Goal: Information Seeking & Learning: Learn about a topic

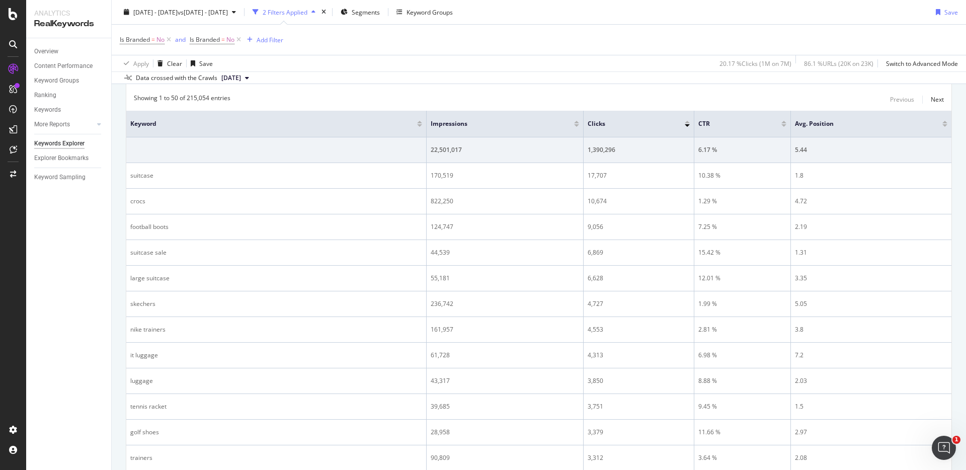
scroll to position [56, 0]
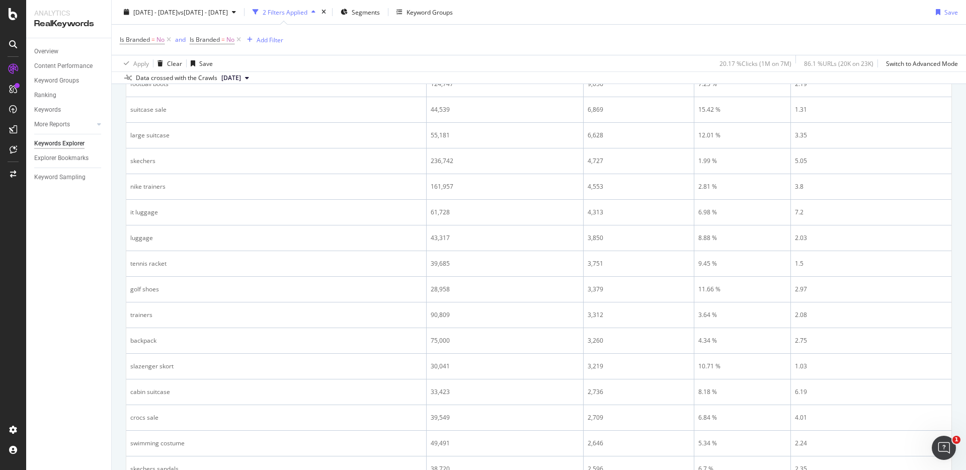
scroll to position [0, 0]
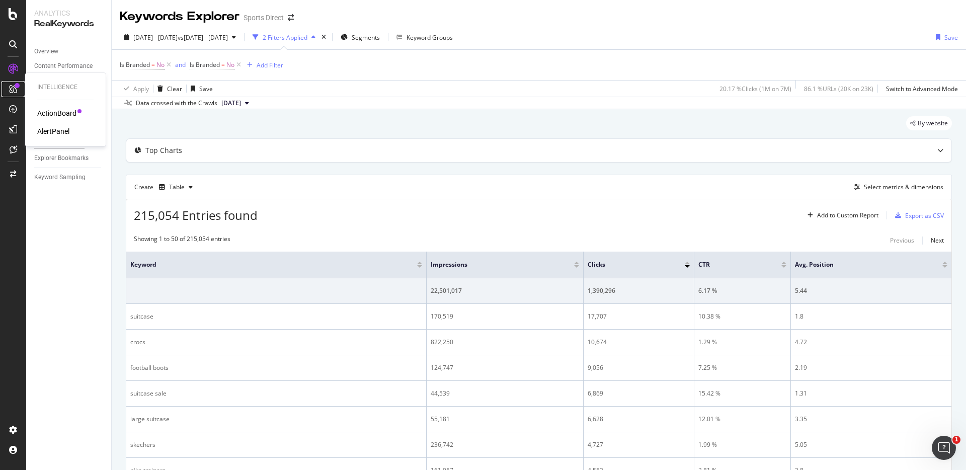
click at [11, 94] on div at bounding box center [13, 89] width 16 height 16
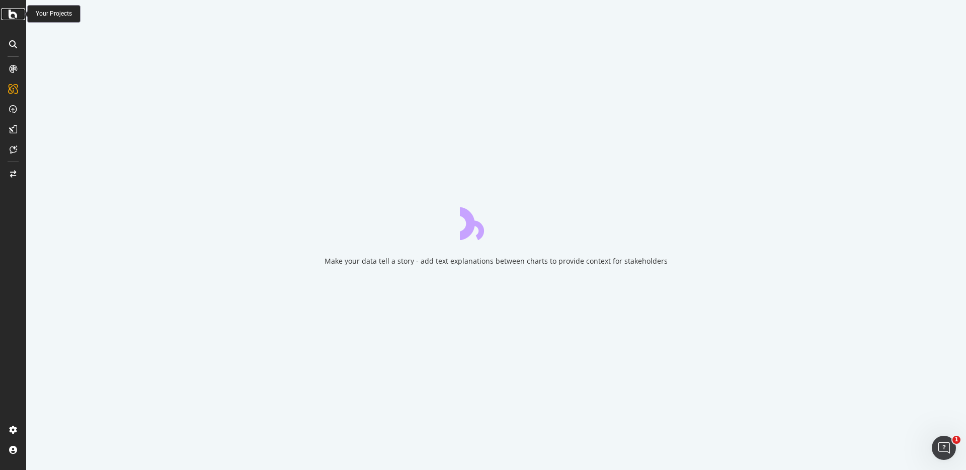
click at [11, 12] on icon at bounding box center [13, 14] width 9 height 12
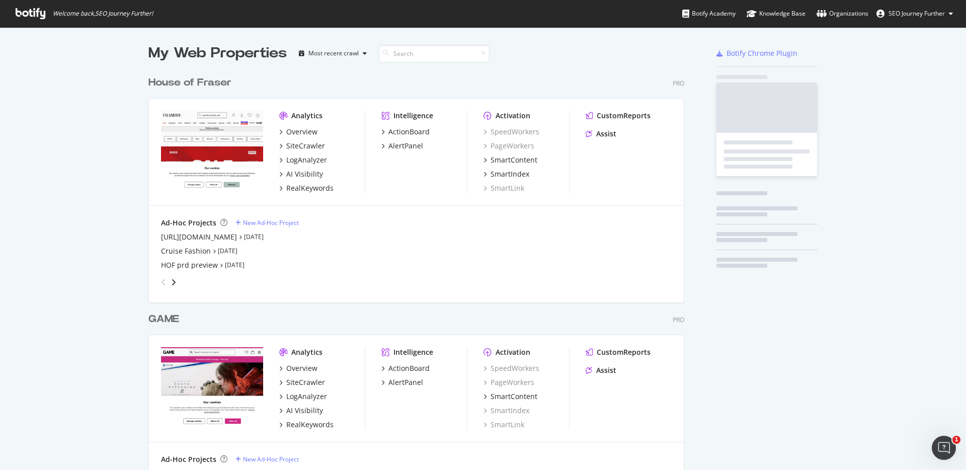
scroll to position [470, 966]
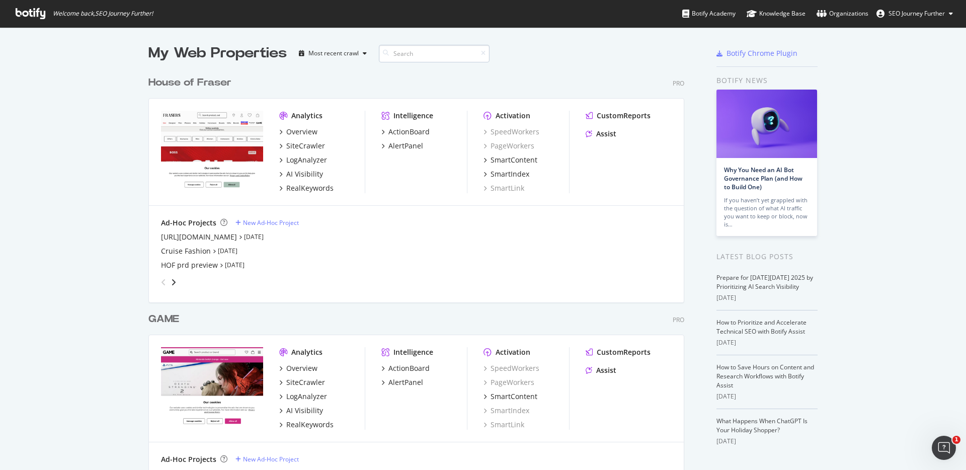
click at [434, 51] on input at bounding box center [434, 54] width 111 height 18
type input "b"
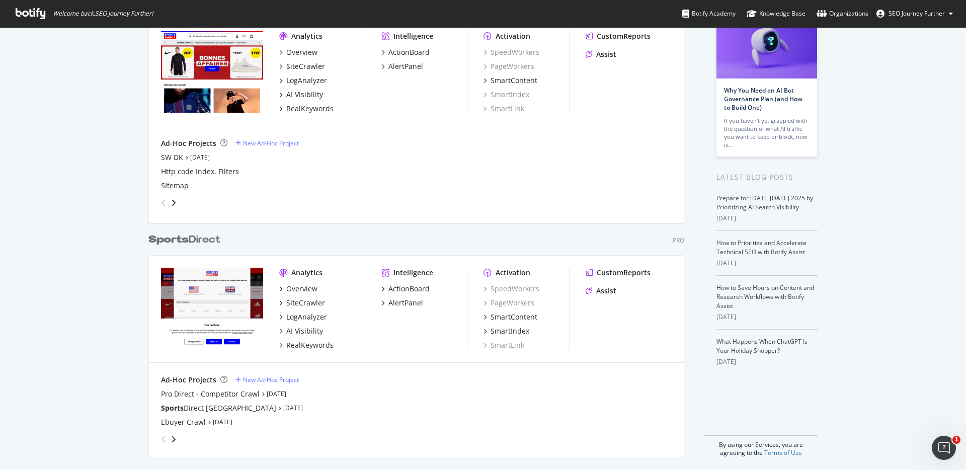
scroll to position [83, 0]
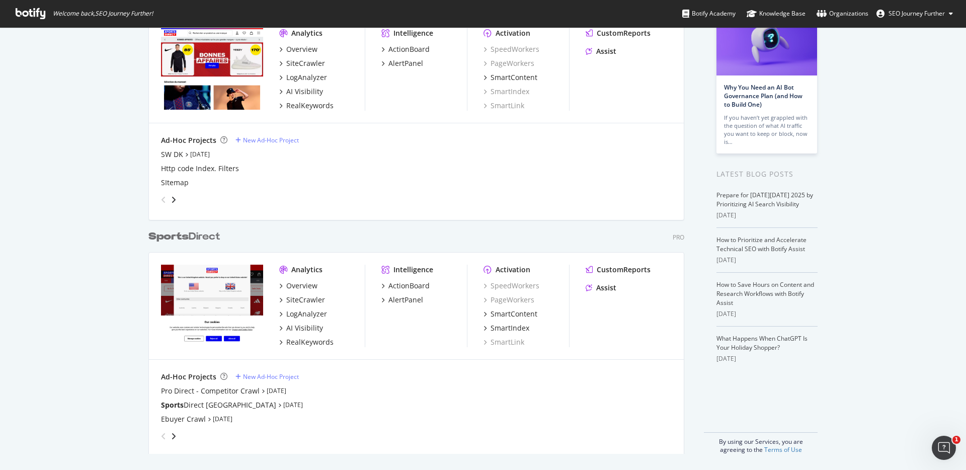
type input "sports"
click at [210, 236] on div "Sports Direct" at bounding box center [184, 236] width 72 height 15
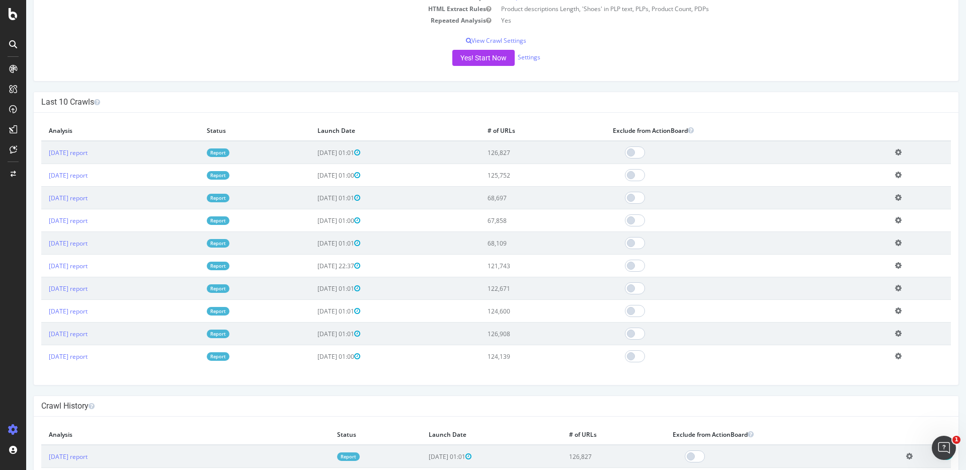
scroll to position [215, 0]
click at [142, 469] on polygon "Close survey" at bounding box center [139, 479] width 6 height 6
click at [87, 150] on link "2025 Oct. 12th report" at bounding box center [68, 151] width 39 height 9
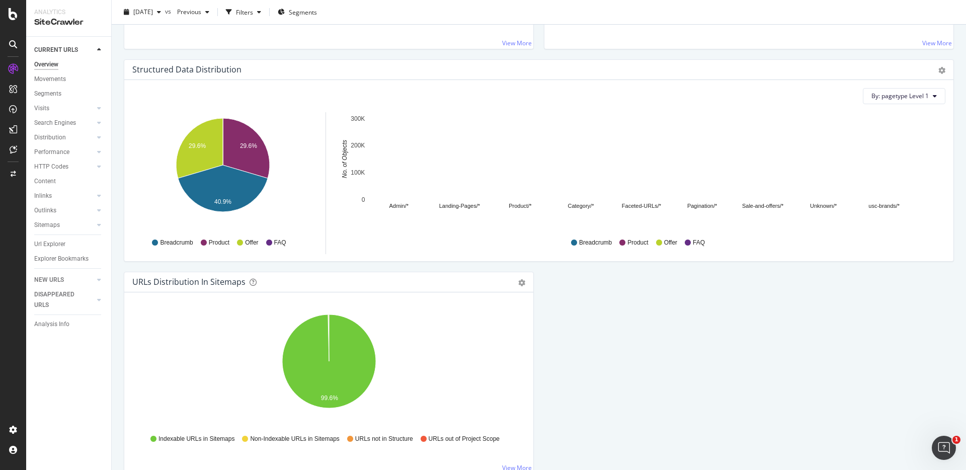
scroll to position [940, 0]
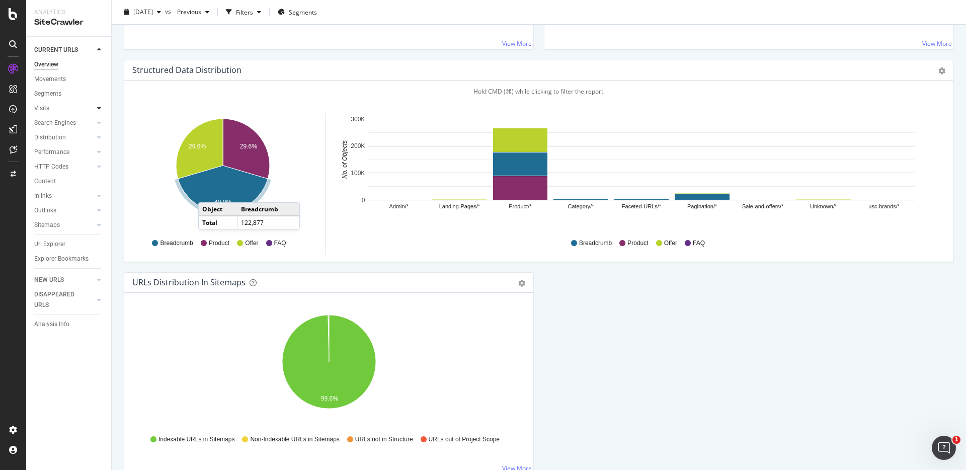
click at [94, 108] on div at bounding box center [99, 108] width 10 height 10
click at [95, 121] on div at bounding box center [99, 123] width 10 height 10
click at [93, 121] on div at bounding box center [89, 123] width 10 height 10
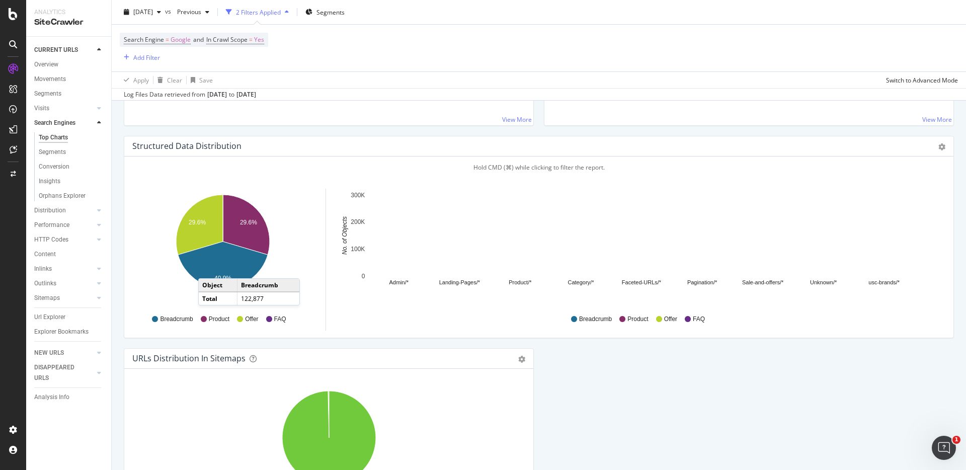
scroll to position [1016, 0]
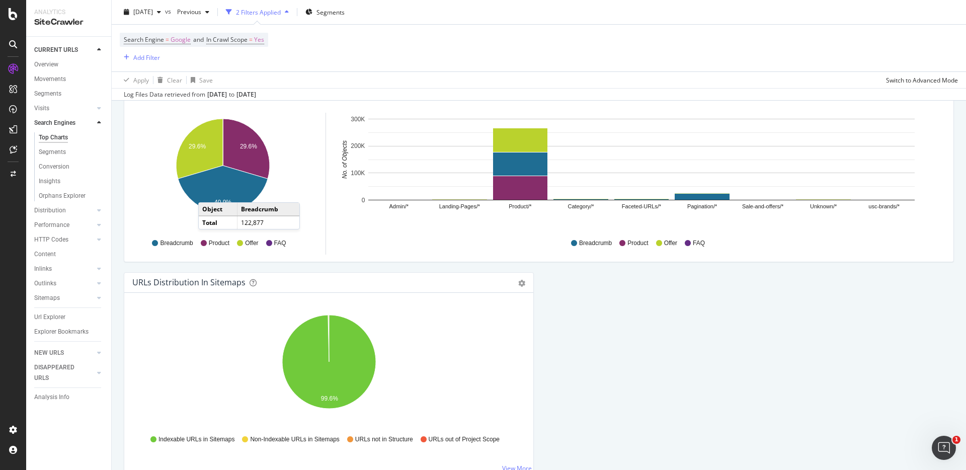
click at [100, 122] on icon at bounding box center [99, 123] width 4 height 6
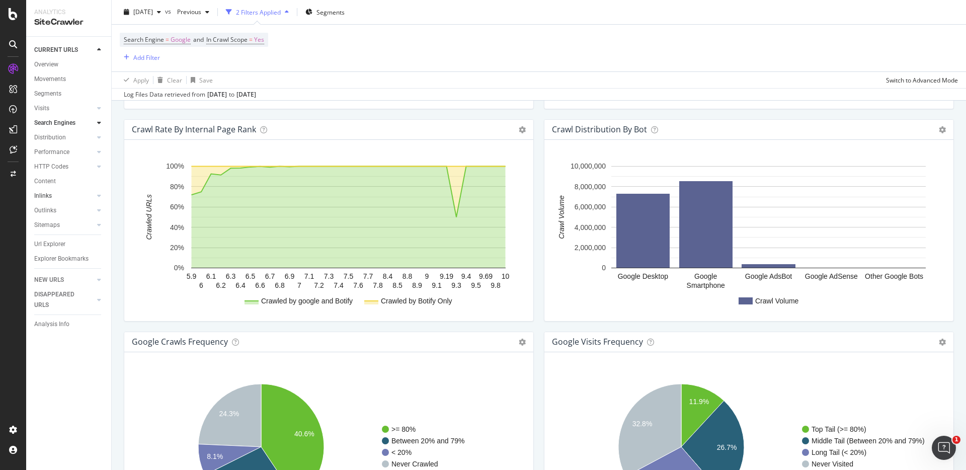
click at [67, 196] on link "Inlinks" at bounding box center [64, 196] width 60 height 11
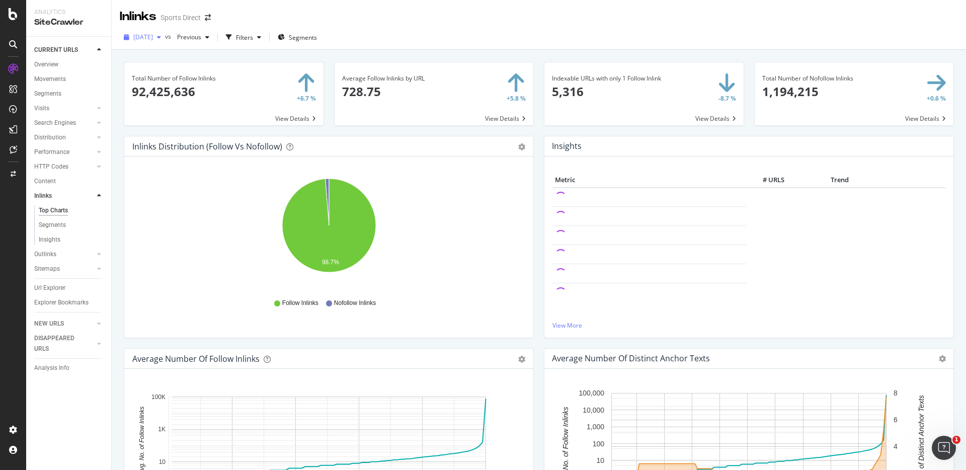
click at [165, 39] on div "button" at bounding box center [159, 37] width 12 height 6
click at [285, 28] on div "2025 Oct. 12th vs Previous Filters Segments" at bounding box center [539, 37] width 854 height 25
click at [253, 33] on div "Filters" at bounding box center [244, 37] width 17 height 9
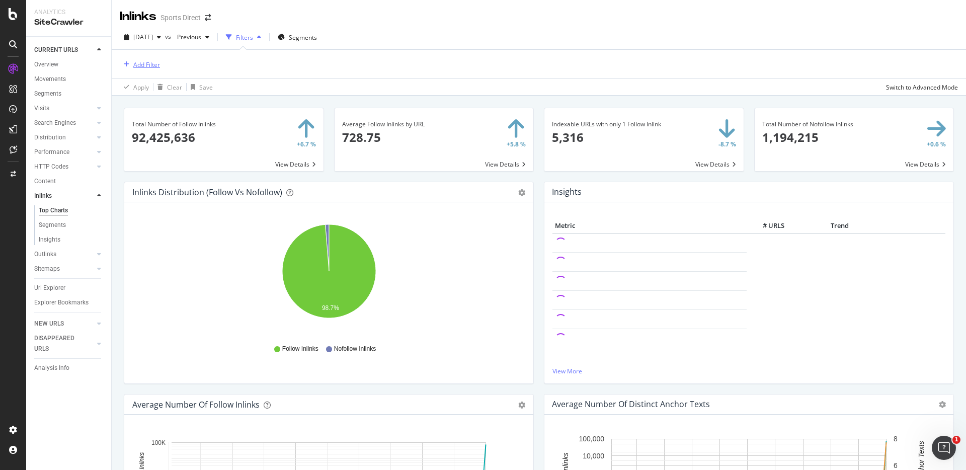
click at [141, 66] on div "Add Filter" at bounding box center [146, 64] width 27 height 9
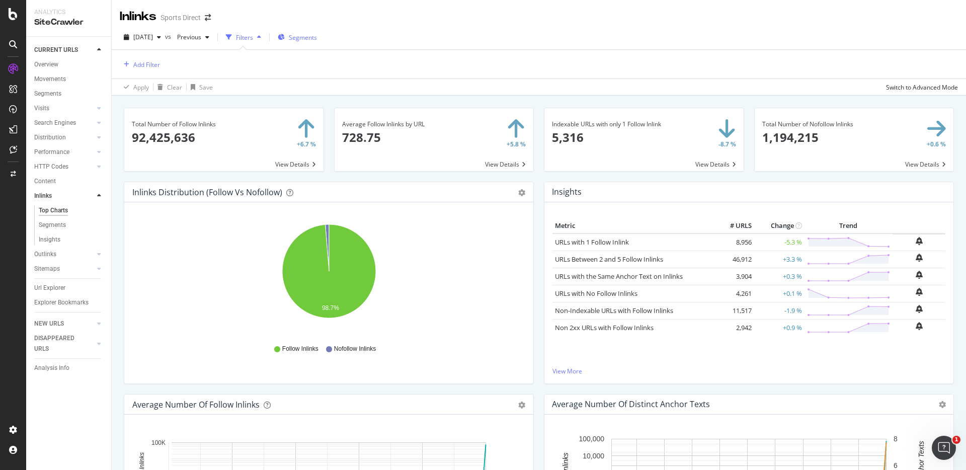
click at [321, 44] on button "Segments" at bounding box center [297, 37] width 47 height 16
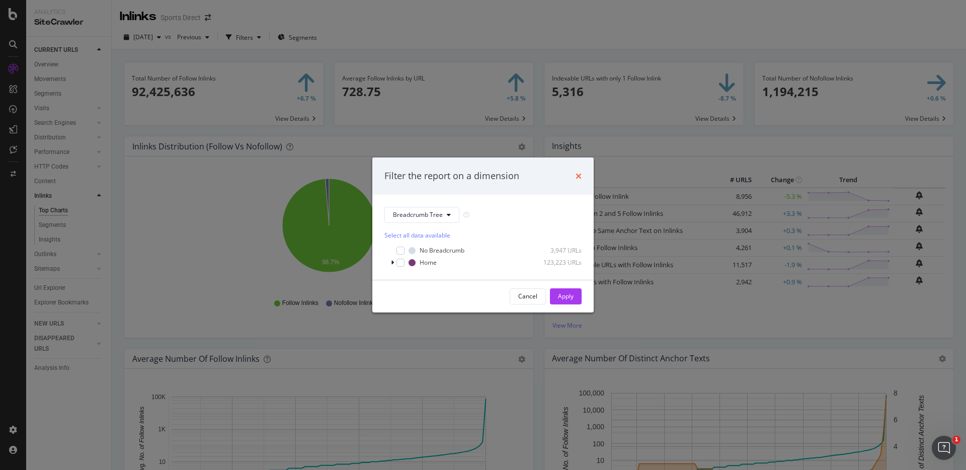
click at [581, 175] on icon "times" at bounding box center [579, 176] width 6 height 8
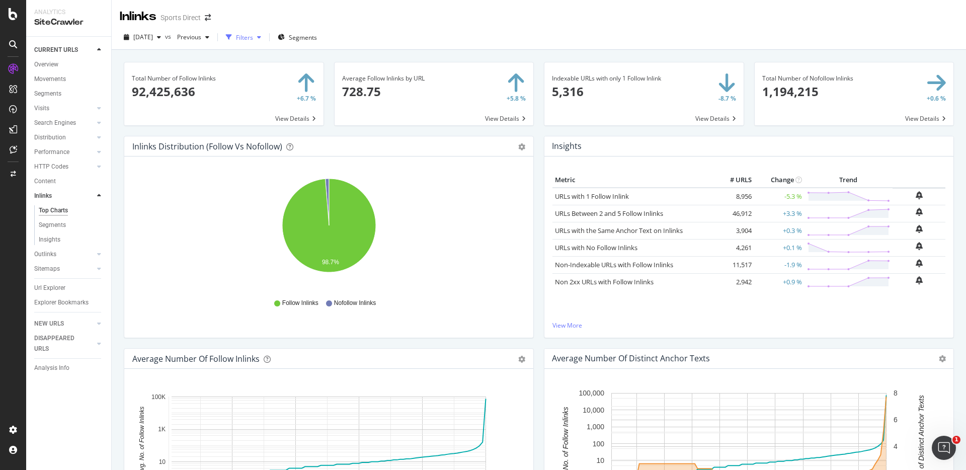
click at [253, 38] on div "Filters" at bounding box center [244, 37] width 17 height 9
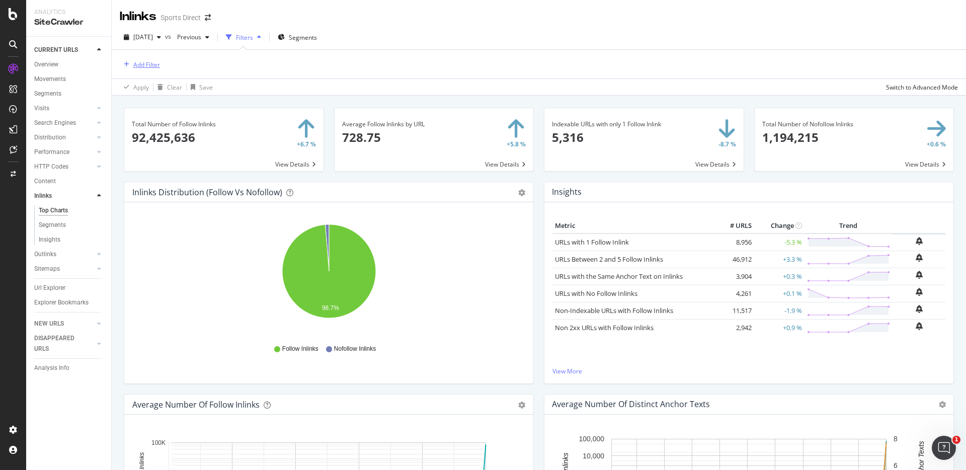
click at [152, 62] on div "Add Filter" at bounding box center [146, 64] width 27 height 9
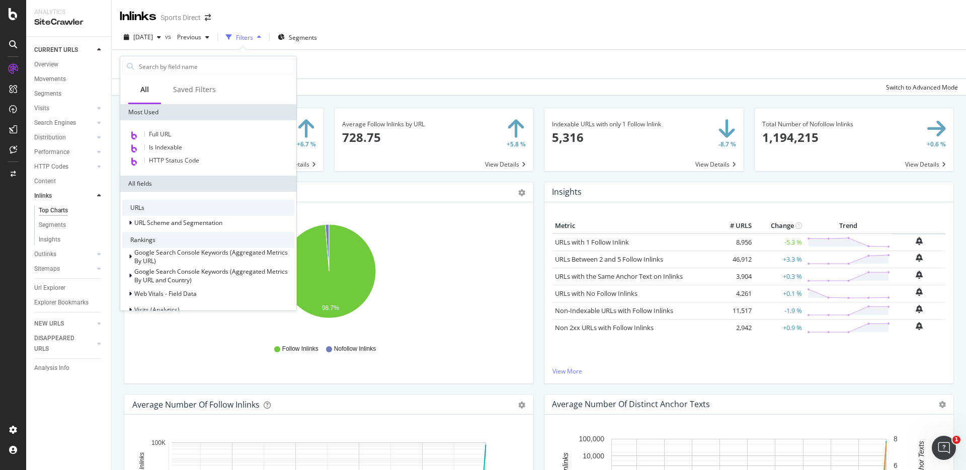
type input "g"
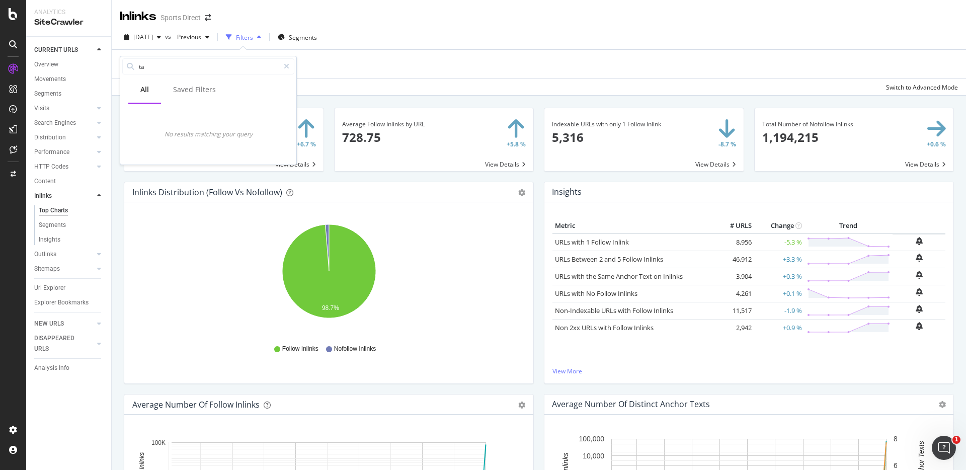
type input "t"
type input "y"
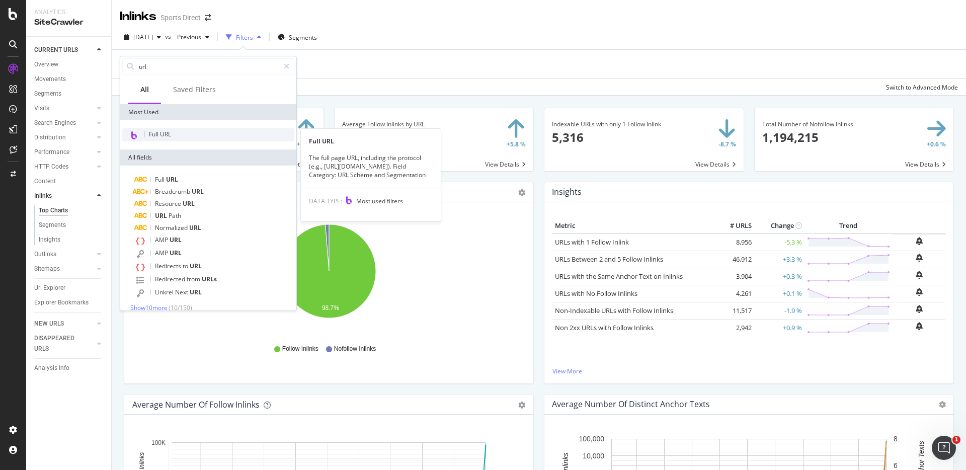
type input "url"
click at [180, 130] on div "Full URL" at bounding box center [208, 134] width 172 height 13
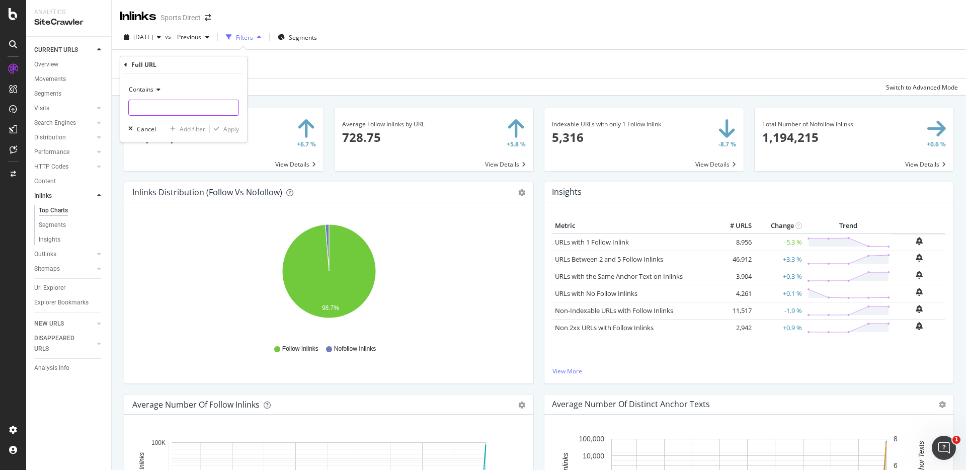
click at [193, 105] on input "text" at bounding box center [184, 108] width 110 height 16
paste input "https://www.sportsdirect.com/football/football-boots/mens-football-boots"
click at [191, 109] on input "https://www.sportsdirect.com/football/football-boots/mens-football-boots" at bounding box center [176, 108] width 95 height 16
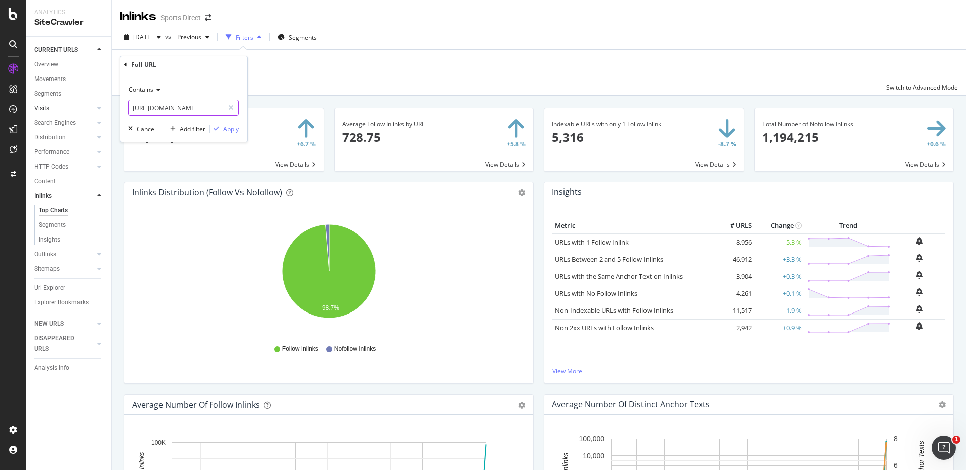
drag, startPoint x: 171, startPoint y: 107, endPoint x: 60, endPoint y: 107, distance: 111.2
click at [60, 107] on body "Analytics SiteCrawler CURRENT URLS Overview Movements Segments Visits Analysis …" at bounding box center [483, 235] width 966 height 470
type input "https://www.sportsdirect.com/football/football-boots/mens-football-boots"
click at [233, 129] on div "Apply" at bounding box center [231, 129] width 16 height 9
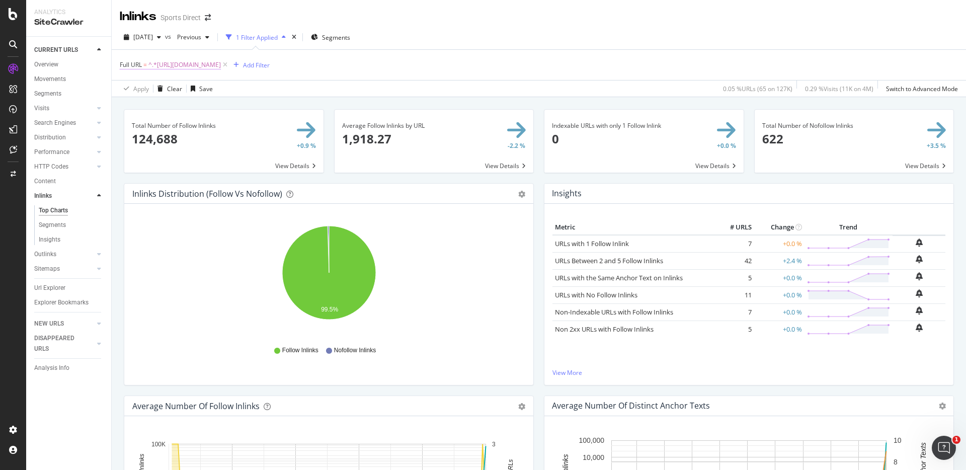
click at [221, 63] on span "^.*https://www.sportsdirect.com/football/football-boots/mens-football-boots.*$" at bounding box center [184, 65] width 72 height 14
click at [152, 89] on span "Contains" at bounding box center [141, 88] width 25 height 9
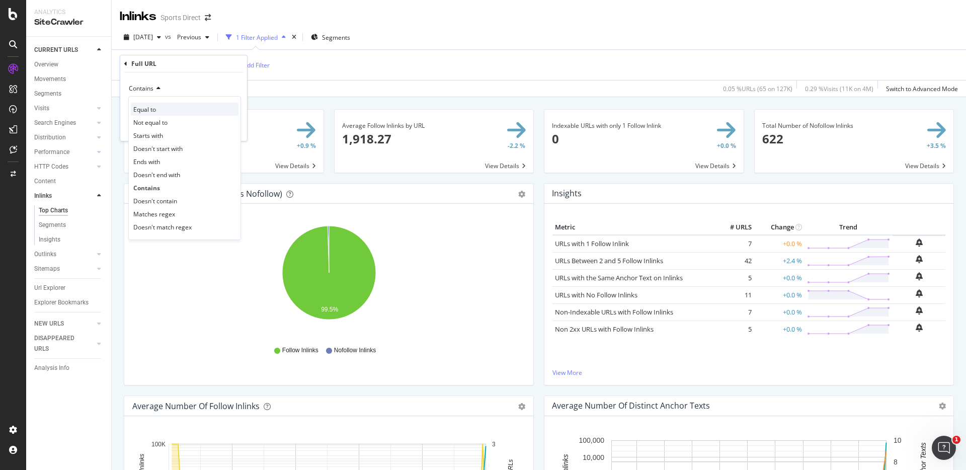
click at [175, 110] on div "Equal to" at bounding box center [185, 109] width 108 height 13
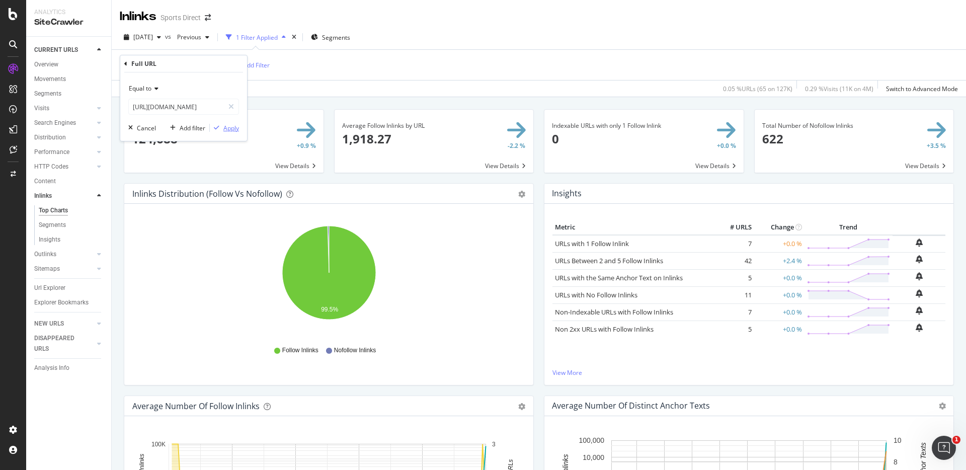
click at [227, 125] on div "Apply" at bounding box center [231, 128] width 16 height 9
click at [61, 222] on div "Segments" at bounding box center [52, 225] width 27 height 11
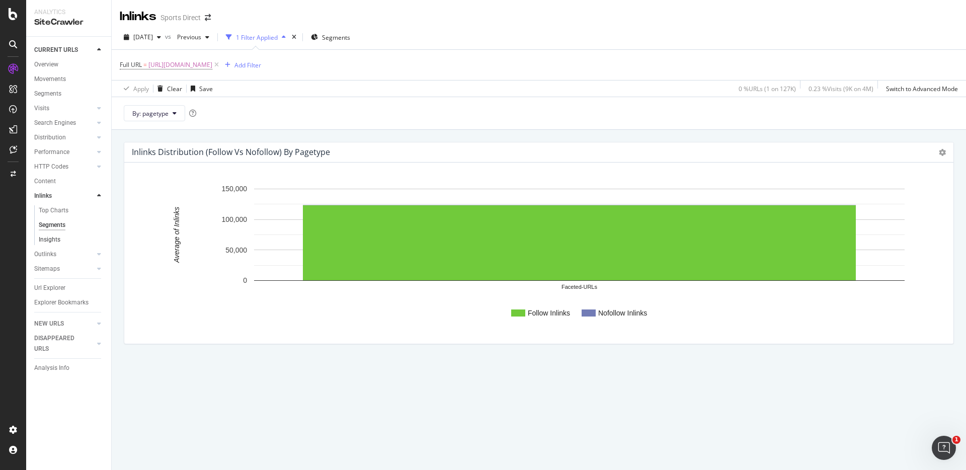
click at [60, 238] on link "Insights" at bounding box center [71, 239] width 65 height 11
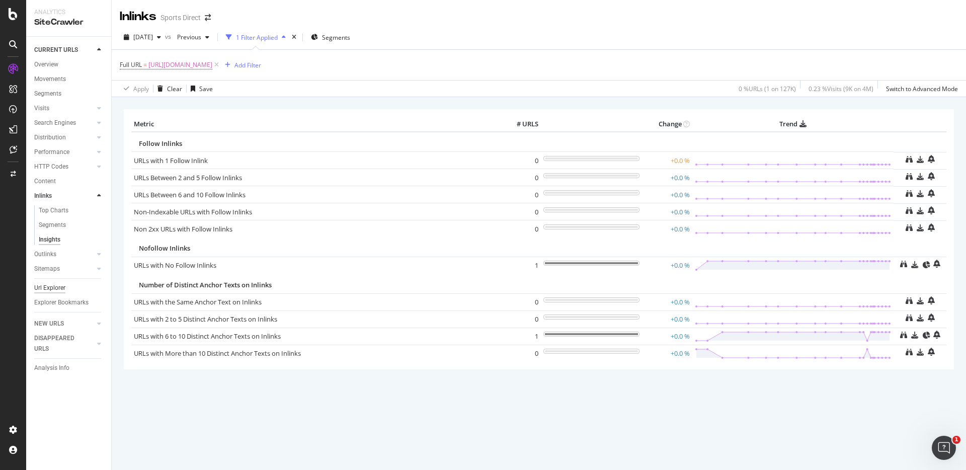
click at [55, 288] on div "Url Explorer" at bounding box center [49, 288] width 31 height 11
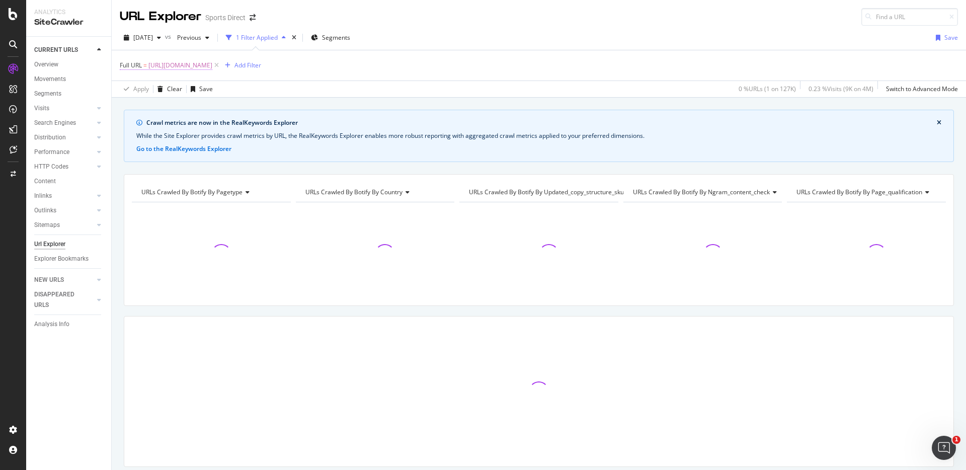
click at [212, 65] on span "https://www.sportsdirect.com/football/football-boots/mens-football-boots" at bounding box center [180, 65] width 64 height 14
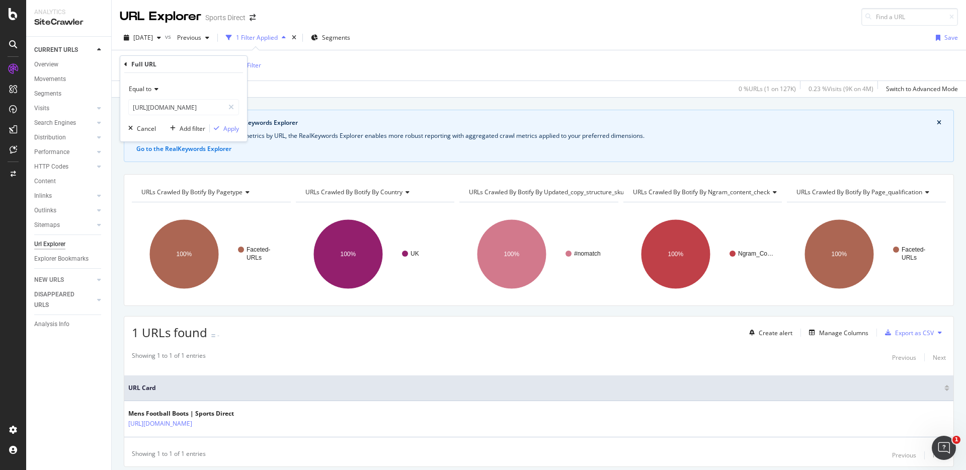
scroll to position [32, 0]
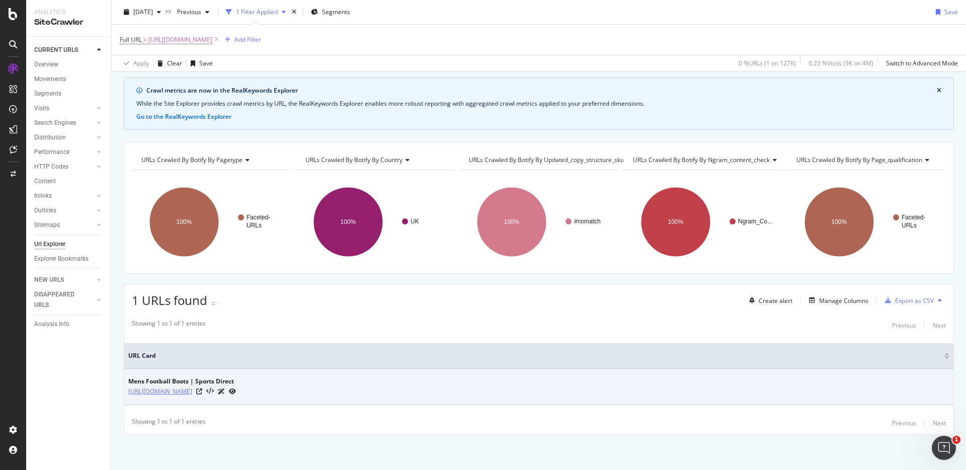
click at [192, 393] on link "https://www.sportsdirect.com/football/football-boots/mens-football-boots" at bounding box center [160, 391] width 64 height 10
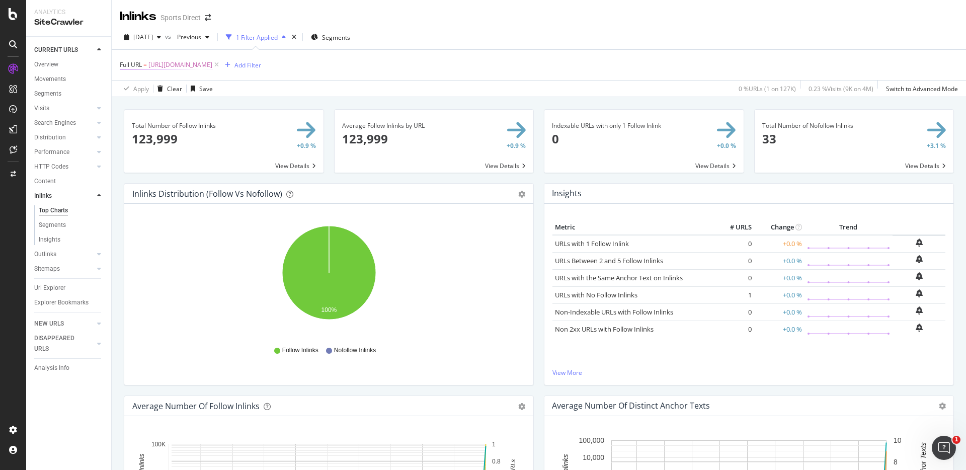
drag, startPoint x: 335, startPoint y: 66, endPoint x: 340, endPoint y: 67, distance: 5.1
click at [212, 66] on span "[URL][DOMAIN_NAME]" at bounding box center [180, 65] width 64 height 14
click at [192, 107] on input "[URL][DOMAIN_NAME]" at bounding box center [176, 107] width 95 height 16
click at [192, 107] on input "https://www.sportsdirect.com/football/football-boots/mens-football-boots" at bounding box center [176, 107] width 95 height 16
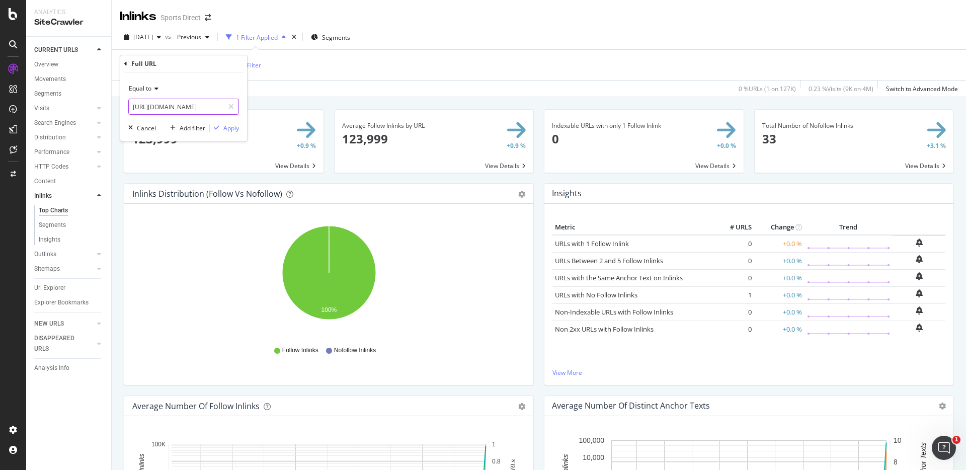
paste input "text"
type input "https://www.sportsdirect.com/football/football-boots/"
click at [232, 129] on div "Apply" at bounding box center [231, 128] width 16 height 9
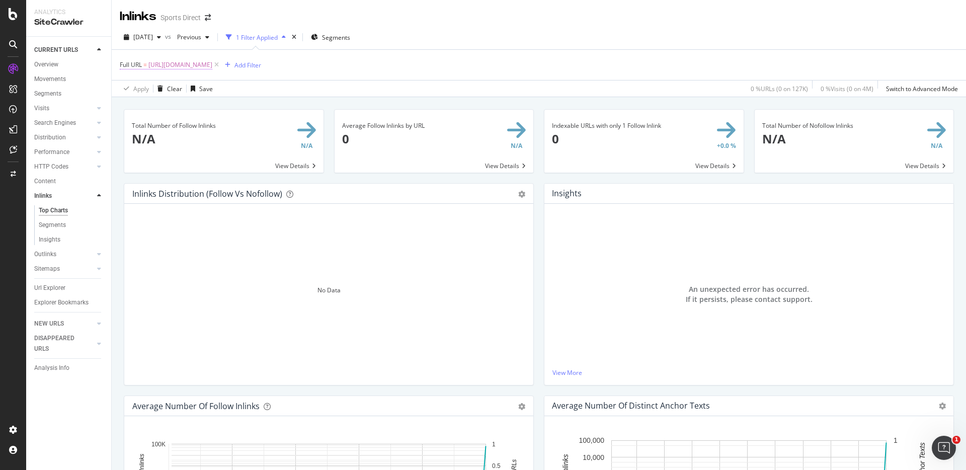
click at [212, 61] on span "https://www.sportsdirect.com/football/football-boots/" at bounding box center [180, 65] width 64 height 14
click at [216, 107] on input "https://www.sportsdirect.com/football/football-boots/" at bounding box center [176, 107] width 95 height 16
click at [218, 108] on input "https://www.sportsdirect.com/football/football-boots/" at bounding box center [176, 107] width 95 height 16
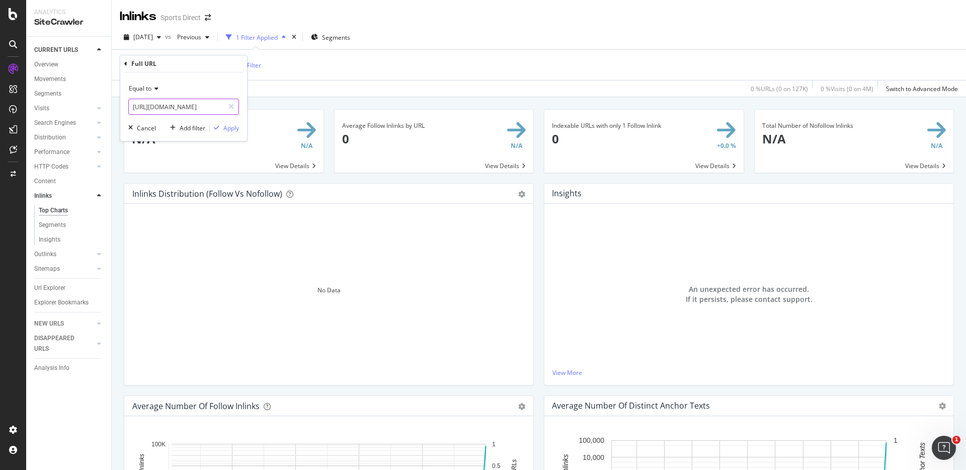
drag, startPoint x: 217, startPoint y: 108, endPoint x: 245, endPoint y: 108, distance: 28.2
click at [245, 108] on div "Equal to https://www.sportsdirect.com/football/football-boots/ Cancel Add filte…" at bounding box center [183, 106] width 127 height 68
type input "[URL][DOMAIN_NAME]"
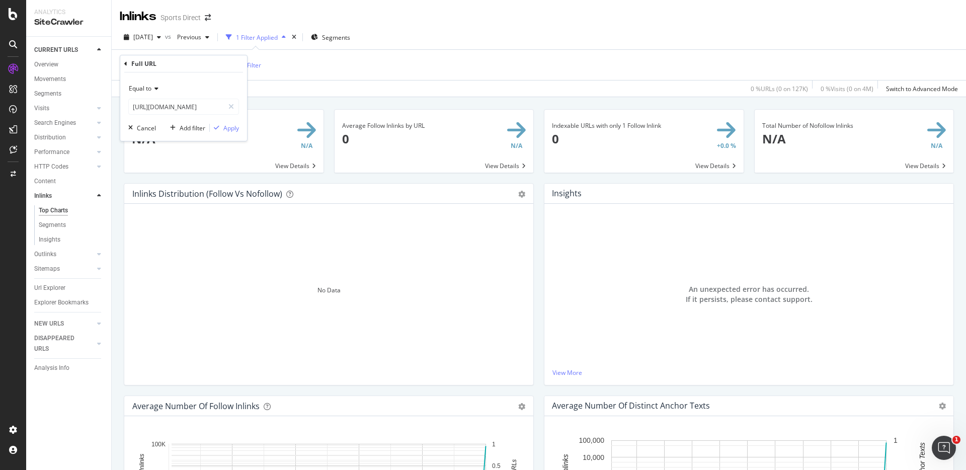
click at [224, 133] on div "Equal to https://www.sportsdirect.com/football/football-boots Cancel Add filter…" at bounding box center [183, 106] width 127 height 68
click at [227, 131] on div "Apply" at bounding box center [231, 128] width 16 height 9
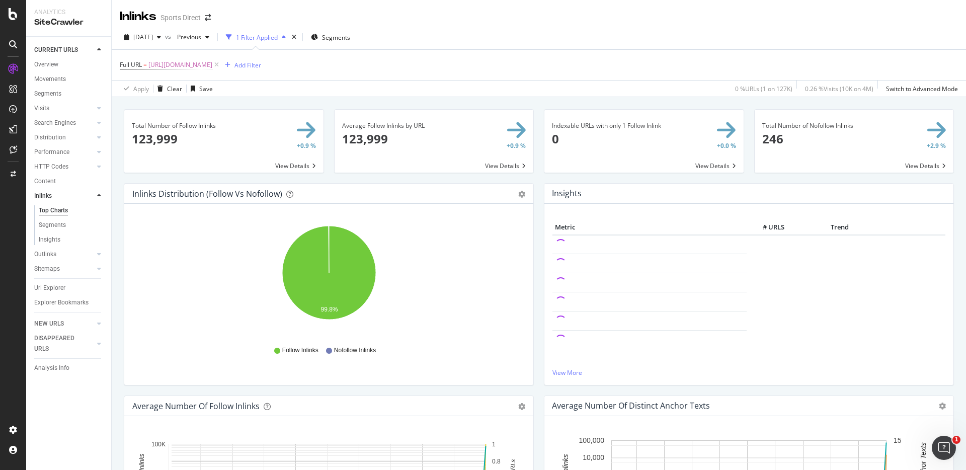
scroll to position [12, 0]
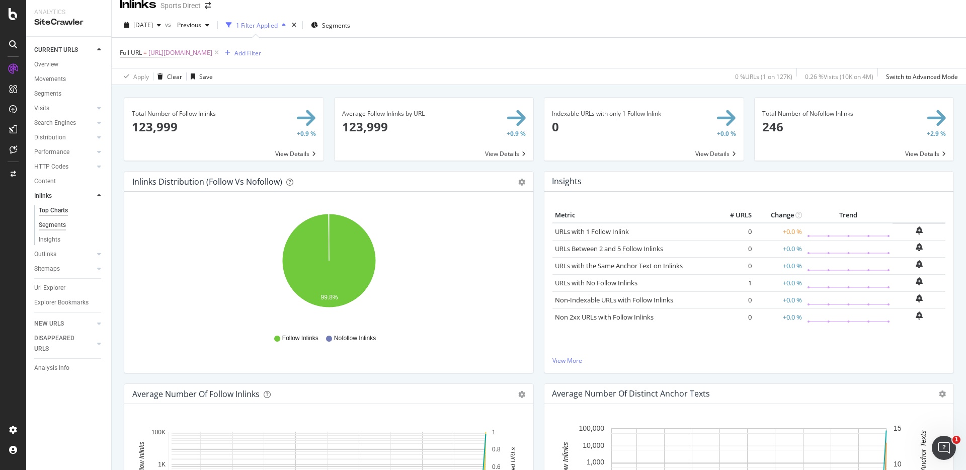
click at [55, 223] on div "Segments" at bounding box center [52, 225] width 27 height 11
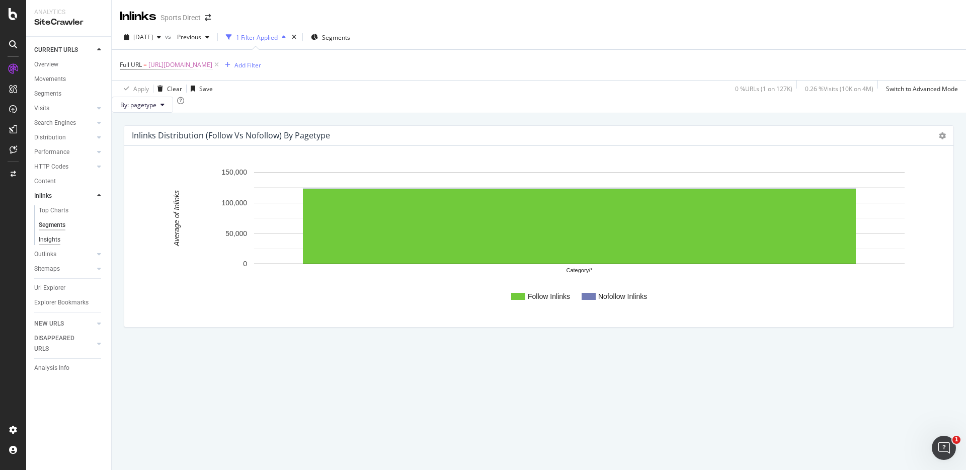
click at [58, 236] on div "Insights" at bounding box center [50, 239] width 22 height 11
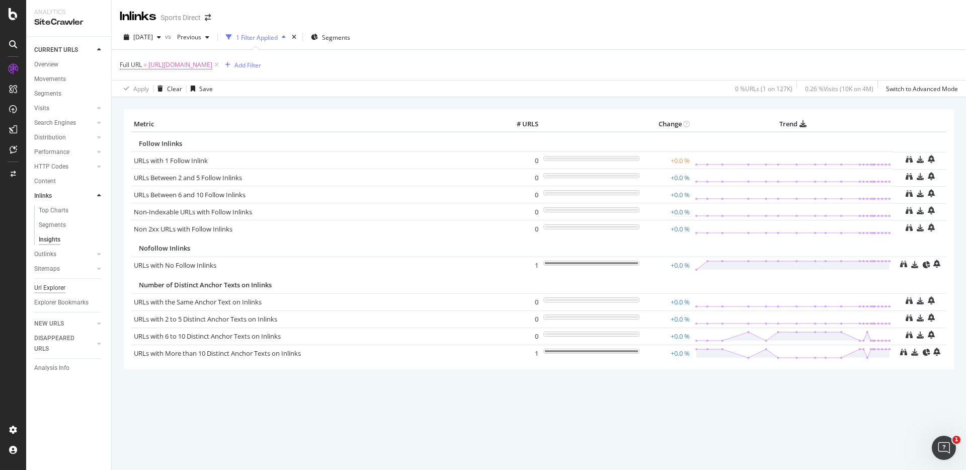
click at [56, 289] on div "Url Explorer" at bounding box center [49, 288] width 31 height 11
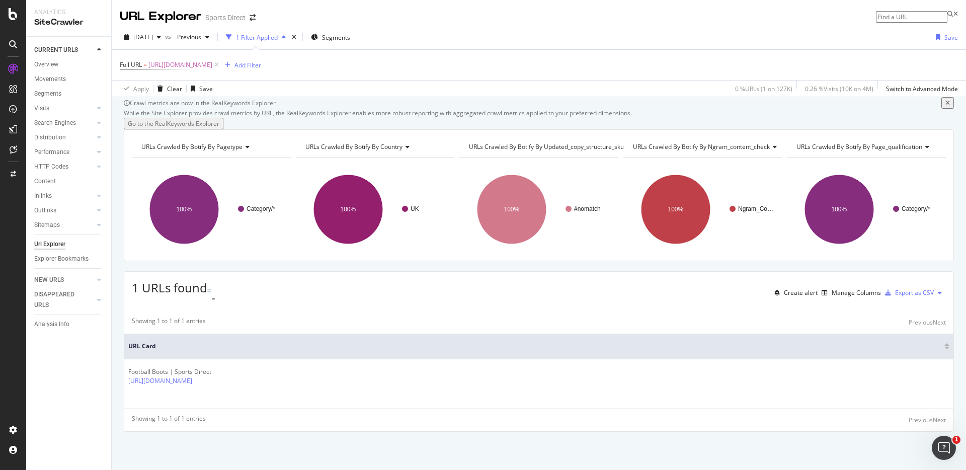
scroll to position [32, 0]
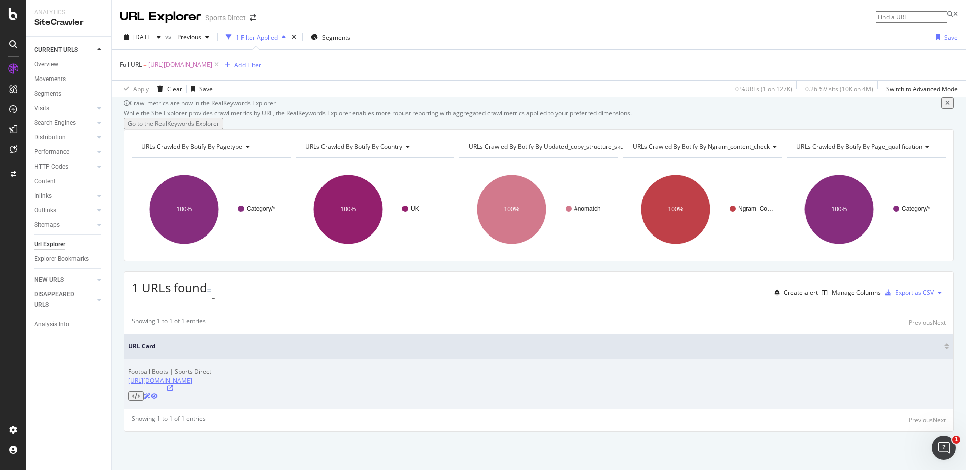
click at [192, 385] on link "[URL][DOMAIN_NAME]" at bounding box center [160, 380] width 64 height 9
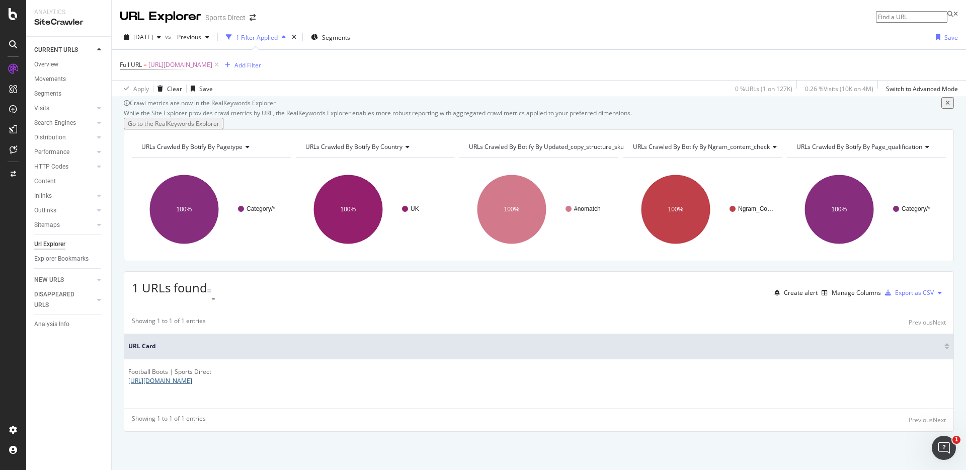
scroll to position [0, 0]
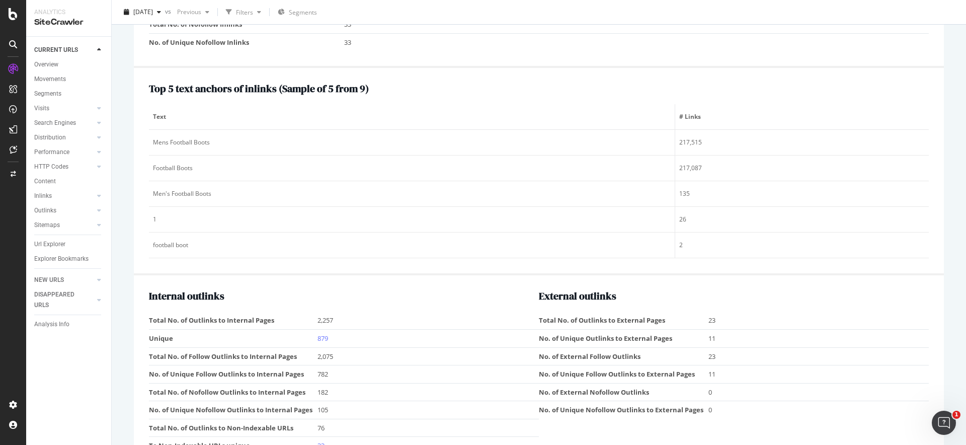
scroll to position [1224, 0]
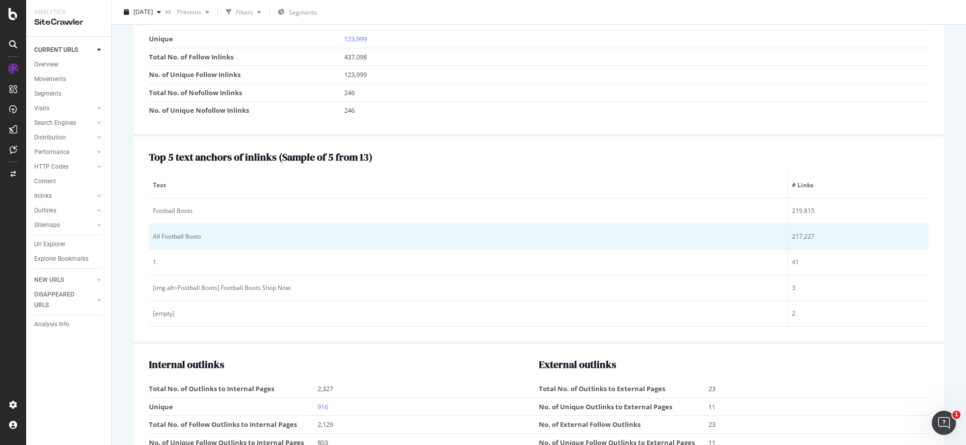
scroll to position [1154, 0]
